Goal: Transaction & Acquisition: Purchase product/service

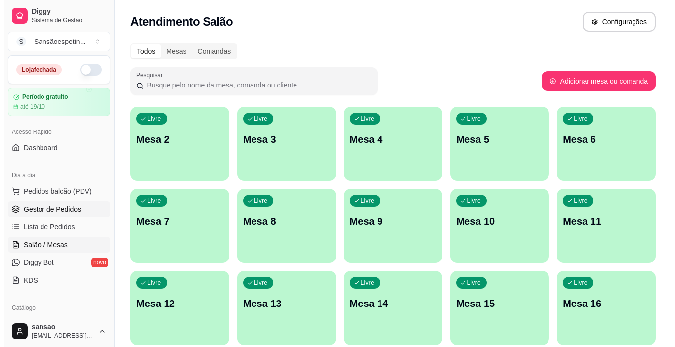
scroll to position [68, 0]
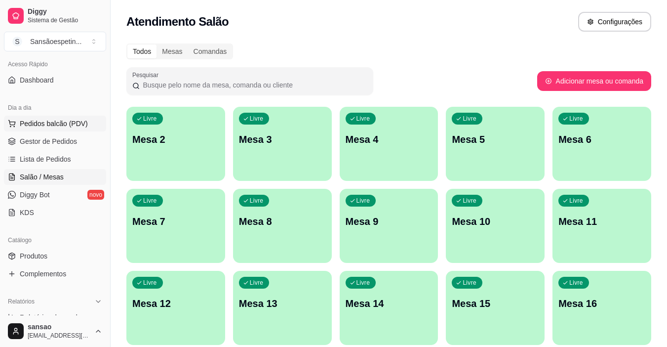
click at [32, 120] on span "Pedidos balcão (PDV)" at bounding box center [54, 124] width 68 height 10
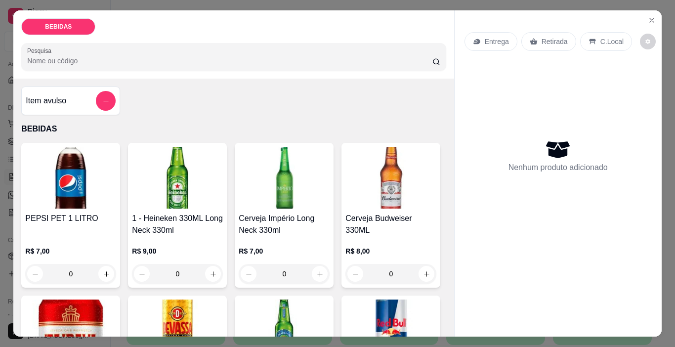
scroll to position [99, 0]
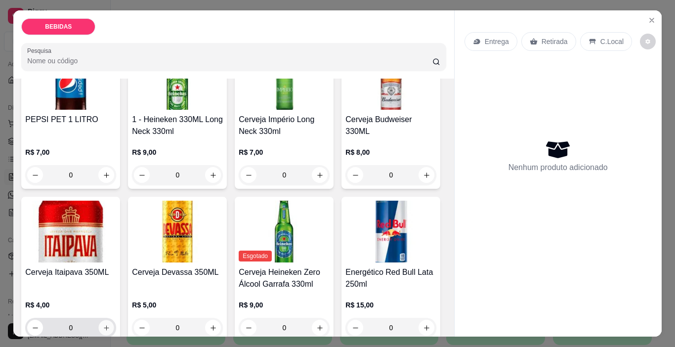
click at [114, 320] on button "increase-product-quantity" at bounding box center [106, 327] width 15 height 15
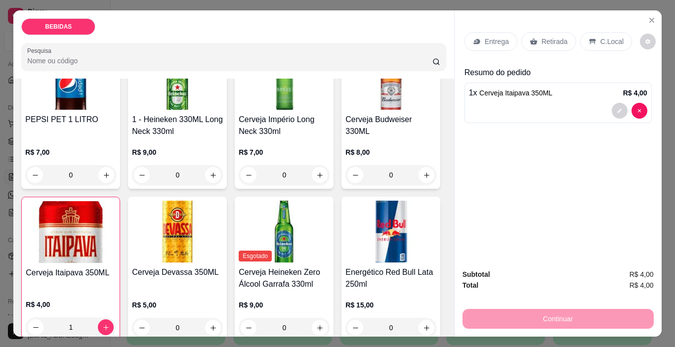
click at [541, 37] on p "Retirada" at bounding box center [554, 42] width 26 height 10
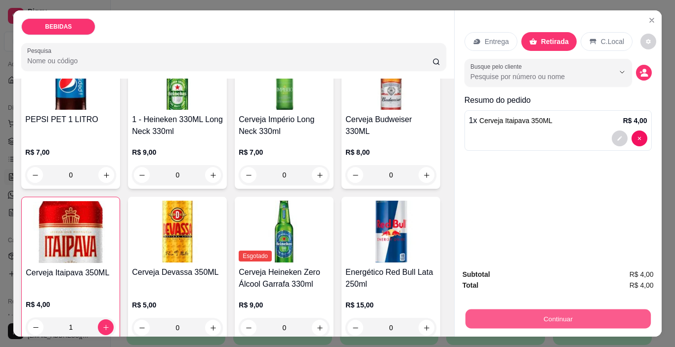
click at [516, 312] on button "Continuar" at bounding box center [557, 318] width 185 height 19
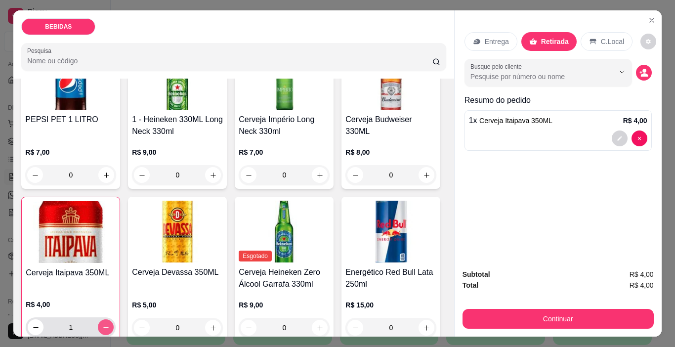
click at [110, 323] on icon "increase-product-quantity" at bounding box center [105, 326] width 7 height 7
type input "2"
click at [532, 32] on div "Retirada" at bounding box center [548, 41] width 55 height 19
click at [513, 325] on div "Subtotal R$ 8,00 Total R$ 8,00 Continuar" at bounding box center [557, 299] width 207 height 76
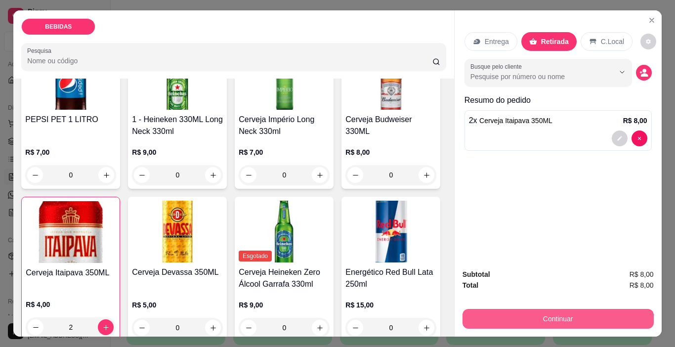
click at [518, 315] on button "Continuar" at bounding box center [557, 319] width 191 height 20
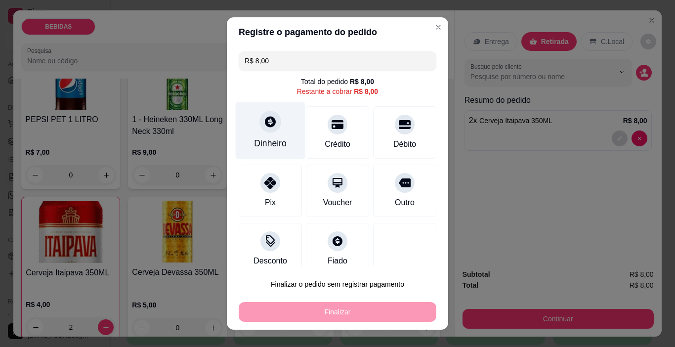
click at [264, 127] on icon at bounding box center [270, 121] width 13 height 13
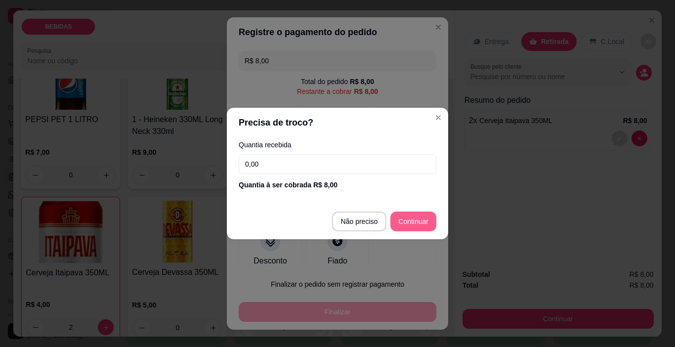
type input "R$ 0,00"
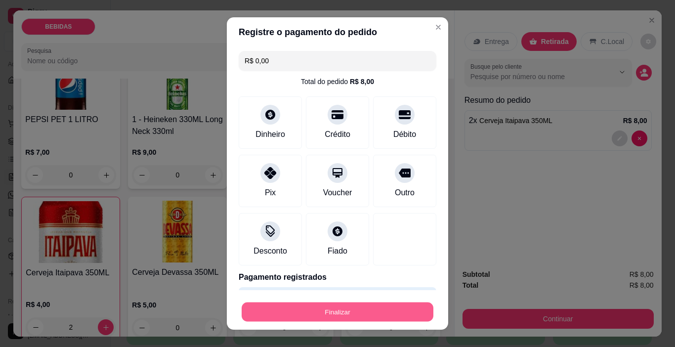
click at [361, 305] on button "Finalizar" at bounding box center [337, 311] width 192 height 19
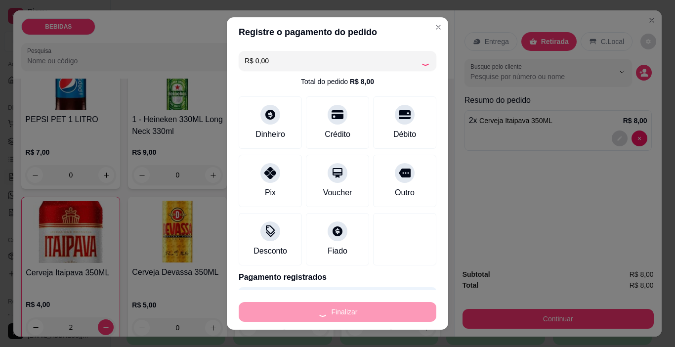
type input "0"
type input "-R$ 8,00"
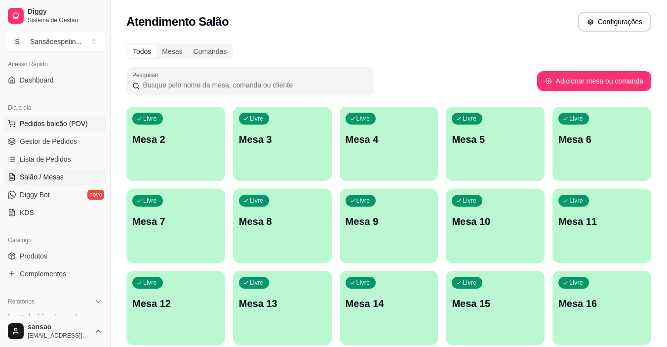
click at [30, 124] on span "Pedidos balcão (PDV)" at bounding box center [54, 124] width 68 height 10
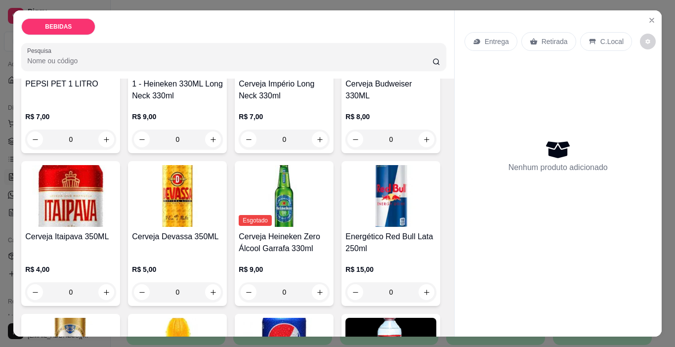
scroll to position [148, 0]
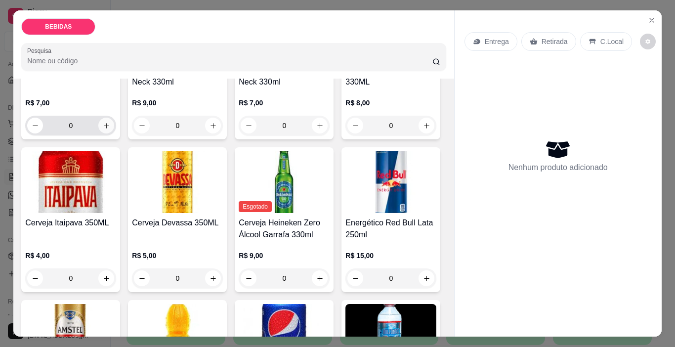
click at [103, 122] on icon "increase-product-quantity" at bounding box center [106, 125] width 7 height 7
type input "1"
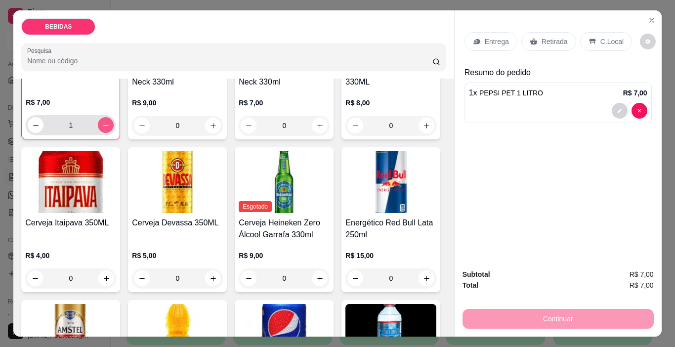
scroll to position [149, 0]
click at [545, 39] on p "Retirada" at bounding box center [554, 42] width 26 height 10
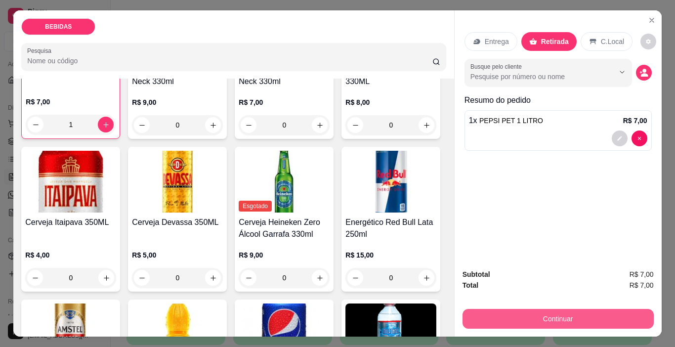
click at [562, 311] on button "Continuar" at bounding box center [557, 319] width 191 height 20
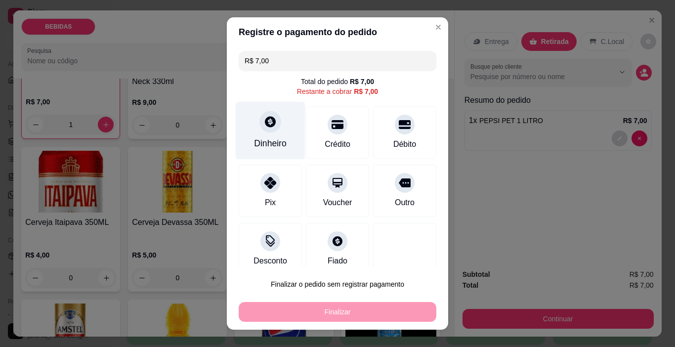
click at [271, 129] on div at bounding box center [270, 122] width 22 height 22
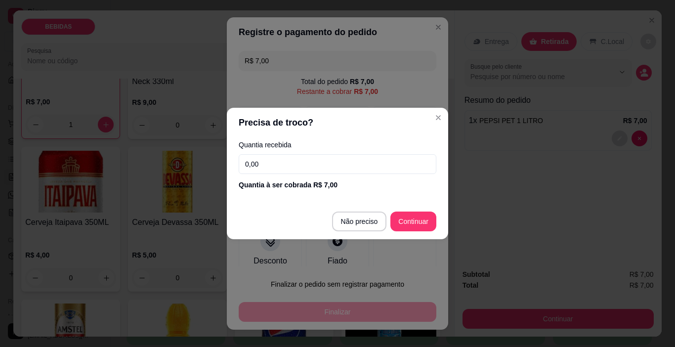
click at [399, 158] on input "0,00" at bounding box center [338, 164] width 198 height 20
type input "7,00"
type input "R$ 0,00"
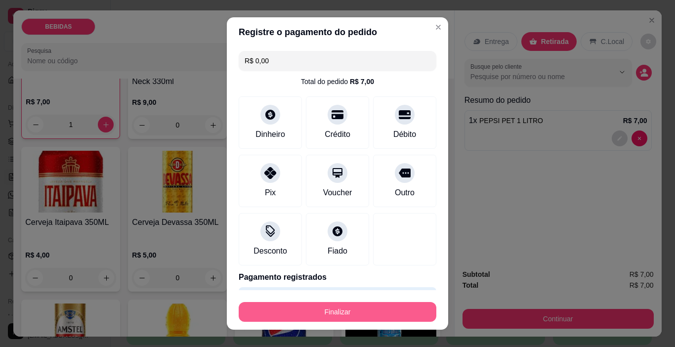
click at [362, 303] on button "Finalizar" at bounding box center [338, 312] width 198 height 20
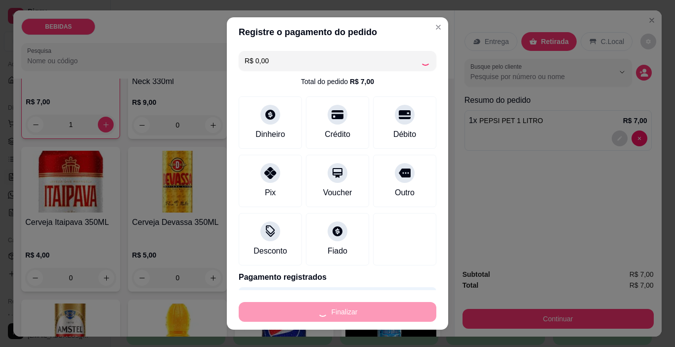
type input "0"
type input "-R$ 7,00"
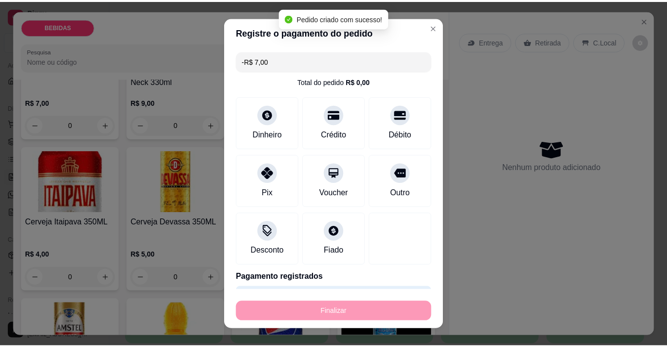
scroll to position [148, 0]
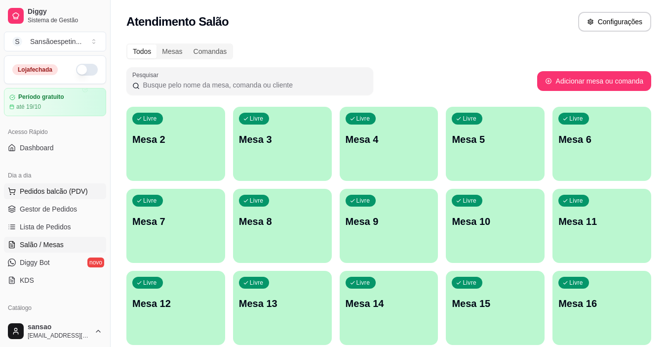
click at [54, 184] on button "Pedidos balcão (PDV)" at bounding box center [55, 191] width 102 height 16
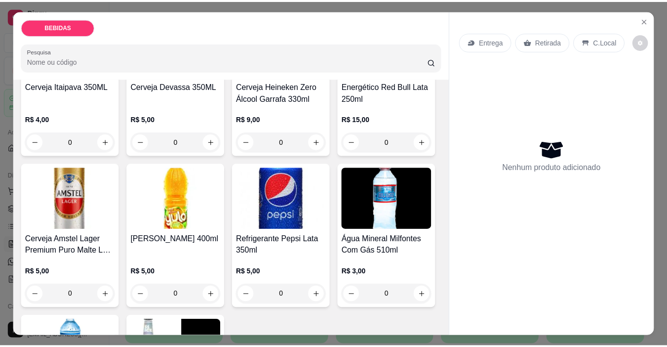
scroll to position [346, 0]
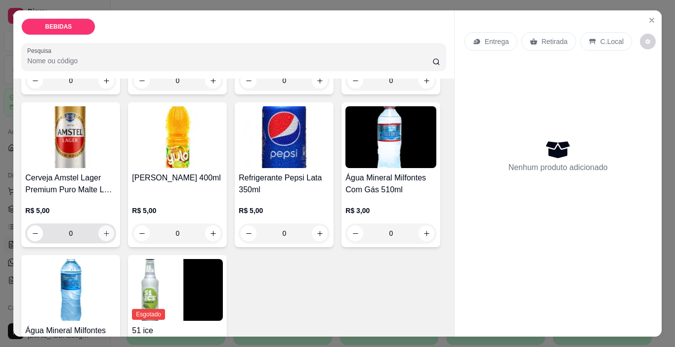
click at [114, 225] on button "increase-product-quantity" at bounding box center [106, 233] width 16 height 16
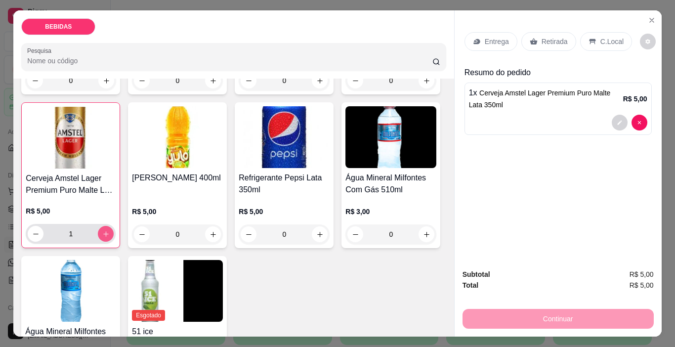
click at [114, 226] on button "increase-product-quantity" at bounding box center [106, 234] width 16 height 16
click at [114, 226] on button "increase-product-quantity" at bounding box center [105, 233] width 15 height 15
type input "4"
click at [548, 37] on p "Retirada" at bounding box center [554, 42] width 26 height 10
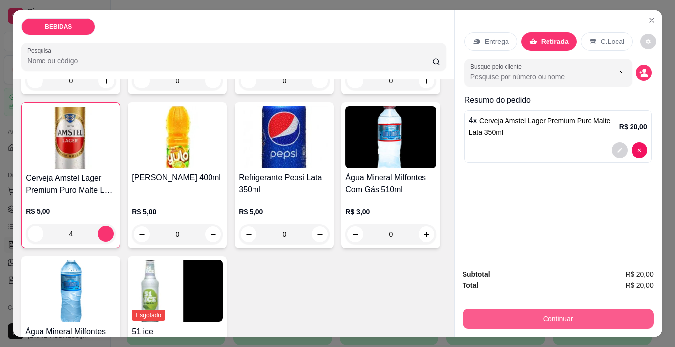
click at [561, 319] on button "Continuar" at bounding box center [557, 319] width 191 height 20
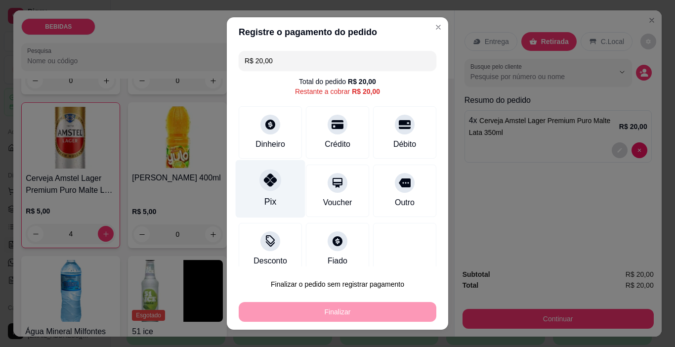
click at [266, 179] on icon at bounding box center [270, 179] width 13 height 13
type input "R$ 0,00"
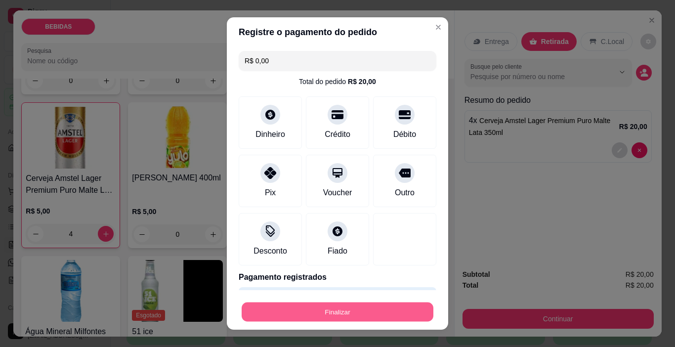
click at [325, 316] on button "Finalizar" at bounding box center [337, 311] width 192 height 19
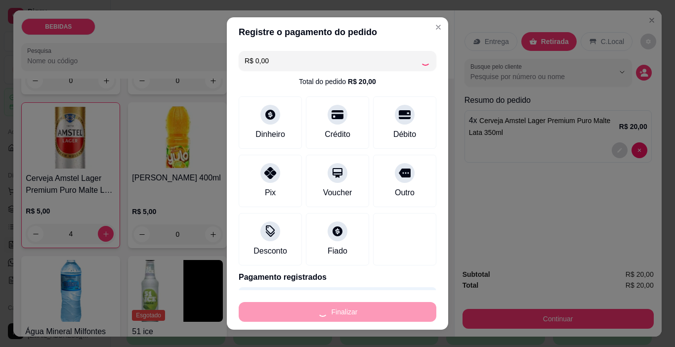
type input "0"
type input "-R$ 20,00"
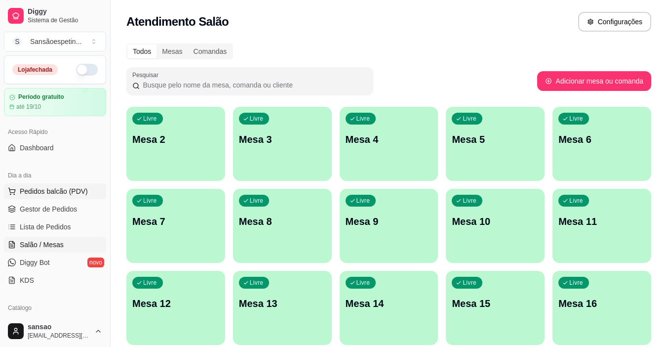
click at [53, 197] on button "Pedidos balcão (PDV)" at bounding box center [55, 191] width 102 height 16
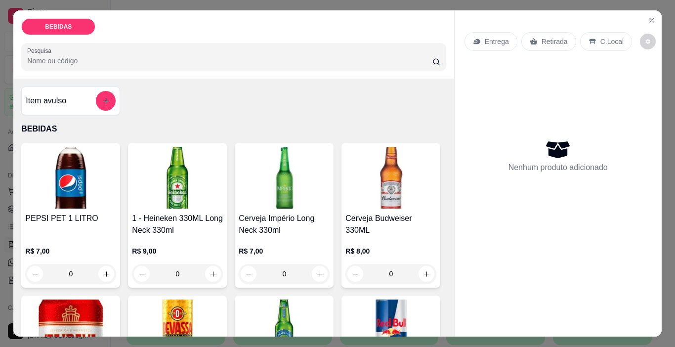
click at [80, 100] on div "Item avulso" at bounding box center [71, 101] width 90 height 20
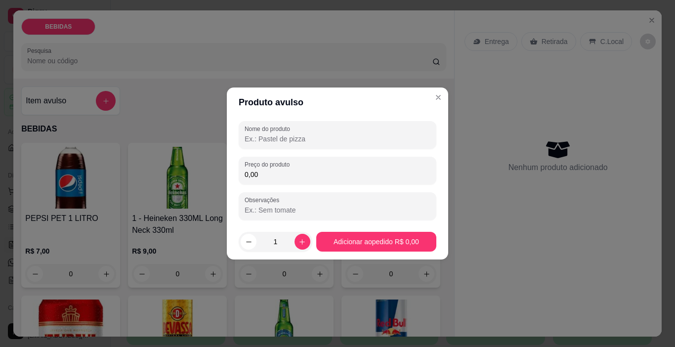
click at [260, 139] on input "Nome do produto" at bounding box center [337, 139] width 186 height 10
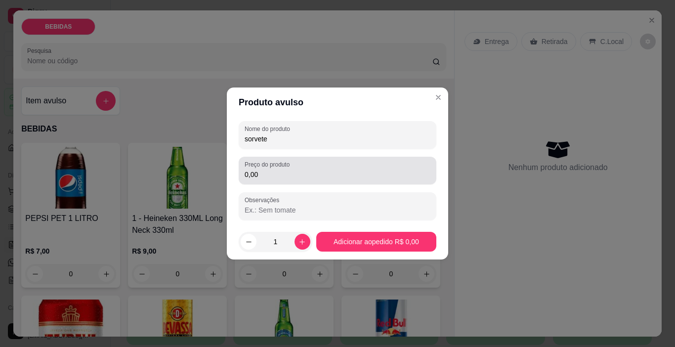
type input "sorvete"
click at [332, 181] on div "Preço do produto 0,00" at bounding box center [338, 171] width 198 height 28
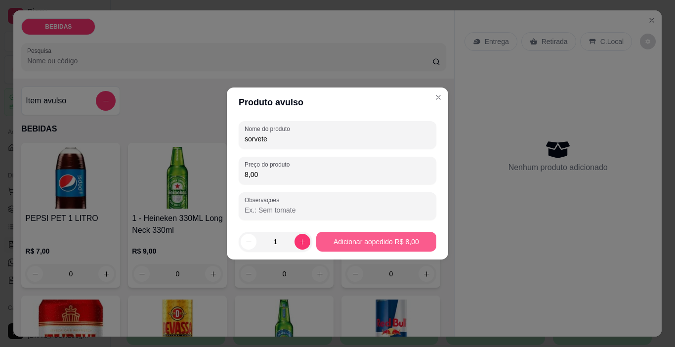
type input "8,00"
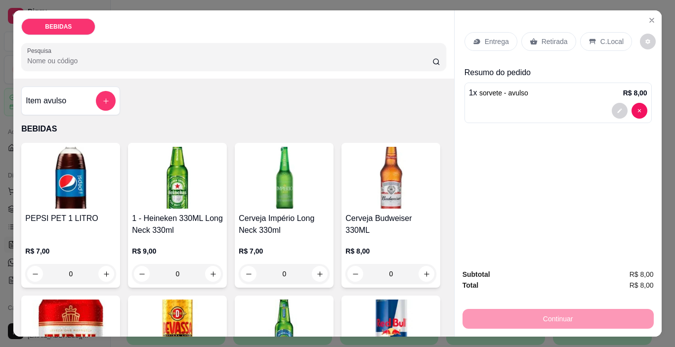
click at [541, 37] on p "Retirada" at bounding box center [554, 42] width 26 height 10
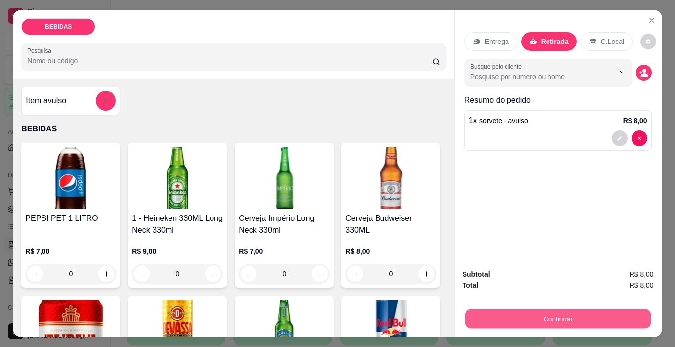
click at [569, 312] on button "Continuar" at bounding box center [557, 318] width 185 height 19
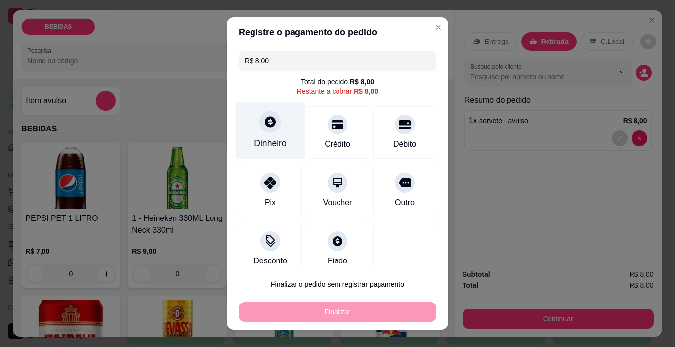
click at [266, 131] on div at bounding box center [270, 122] width 22 height 22
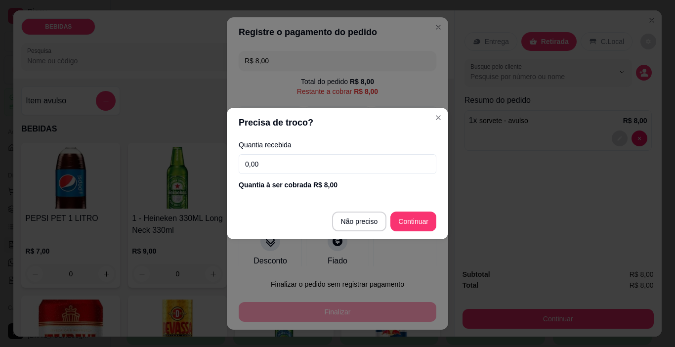
click at [332, 161] on input "0,00" at bounding box center [338, 164] width 198 height 20
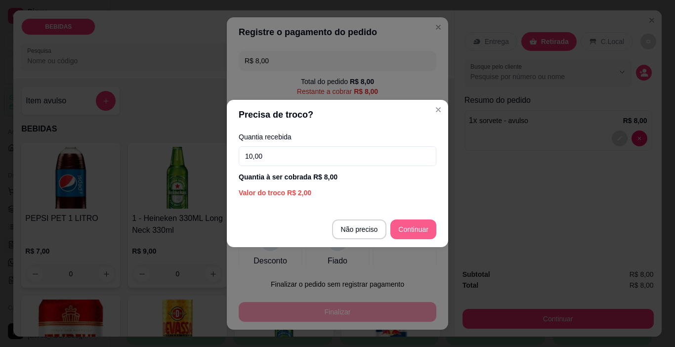
type input "10,00"
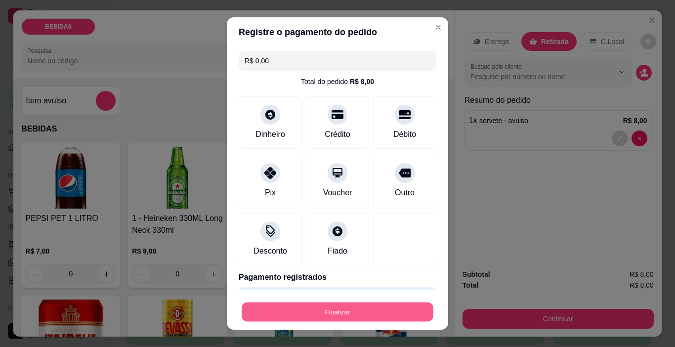
click at [406, 312] on button "Finalizar" at bounding box center [337, 311] width 192 height 19
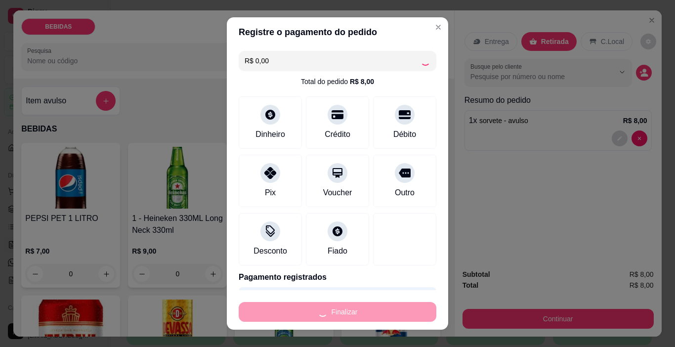
type input "-R$ 8,00"
